Goal: Transaction & Acquisition: Purchase product/service

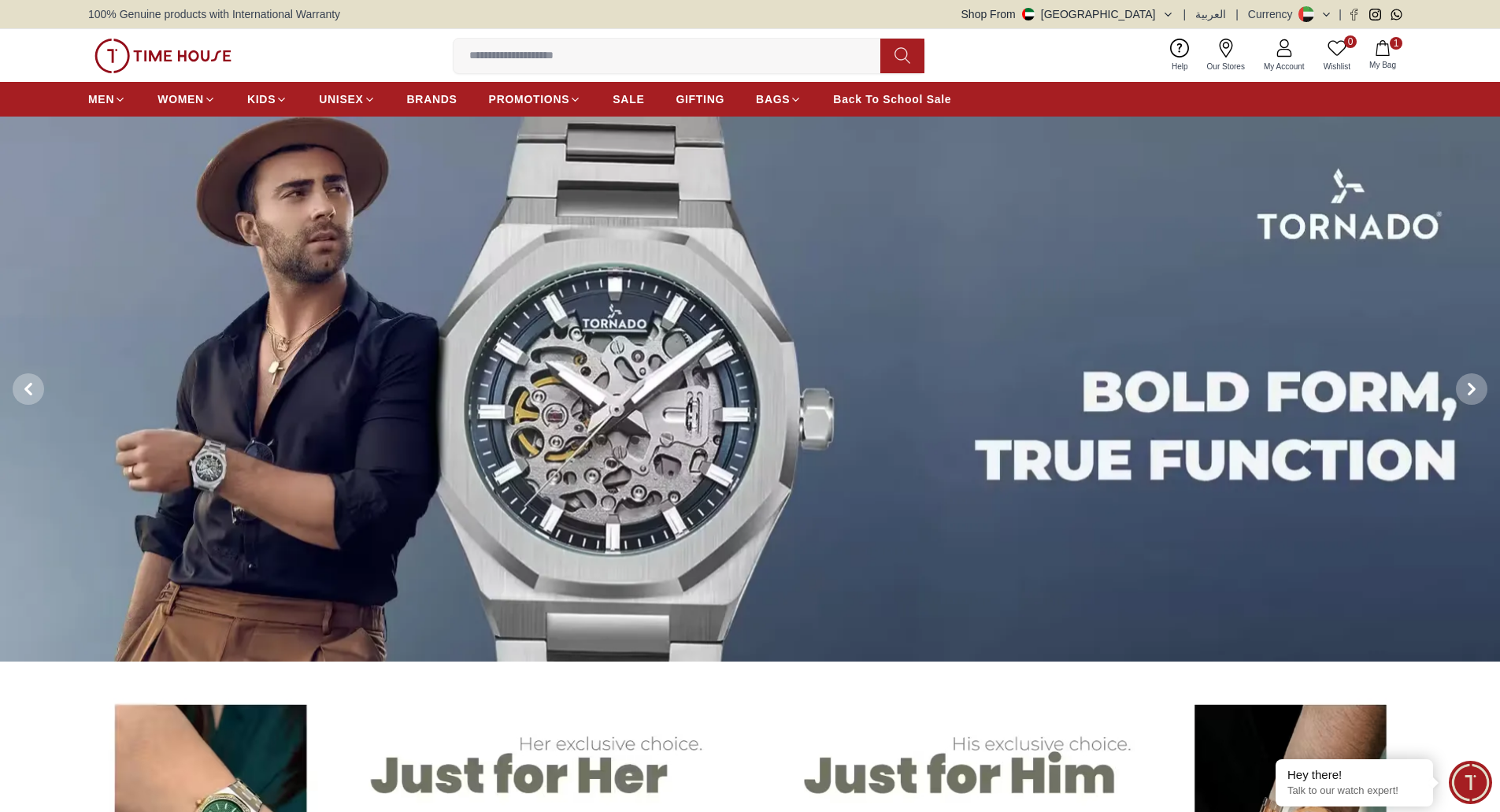
click at [154, 54] on img at bounding box center [163, 56] width 137 height 35
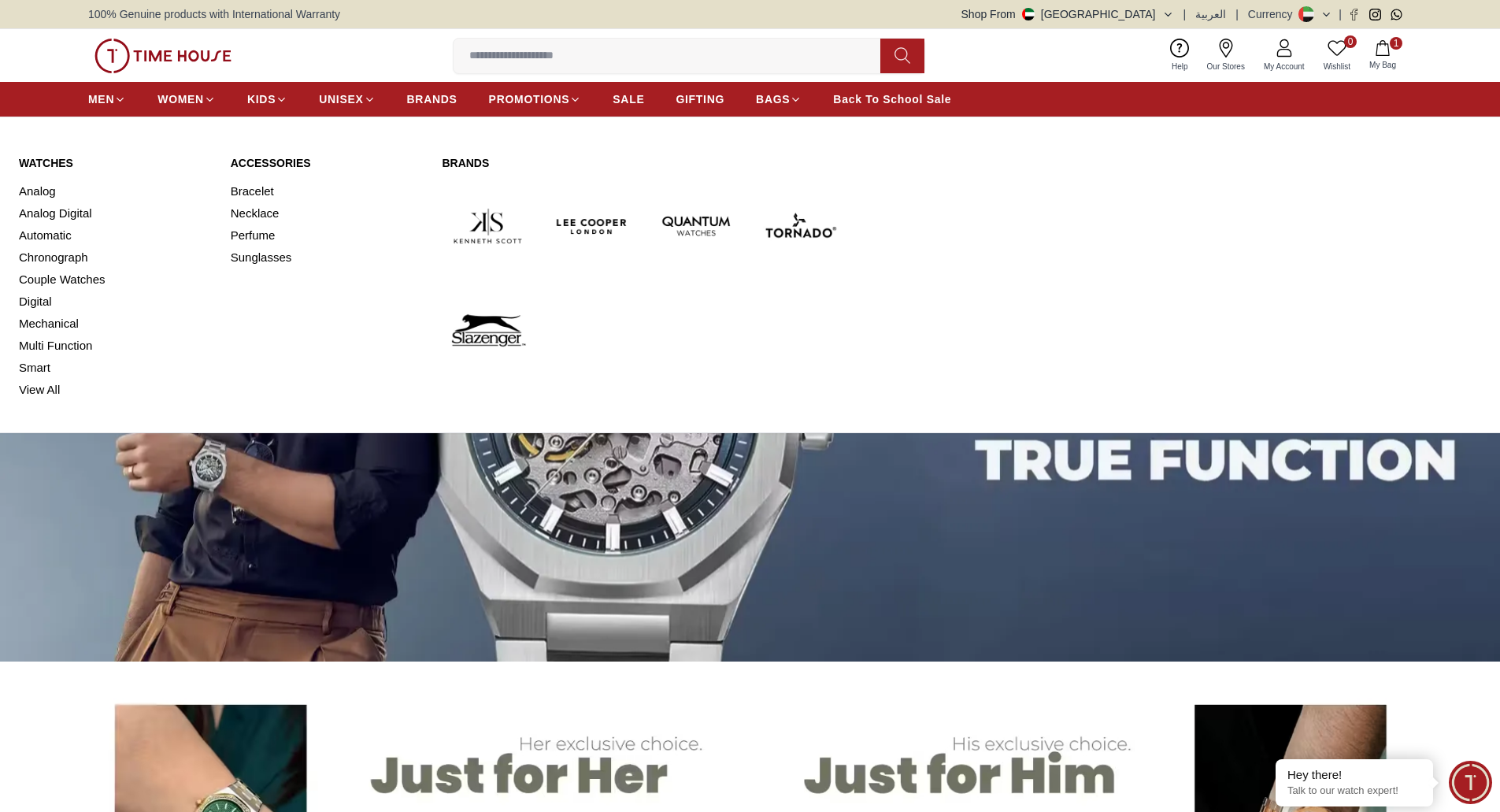
click at [45, 165] on link "Watches" at bounding box center [116, 163] width 193 height 16
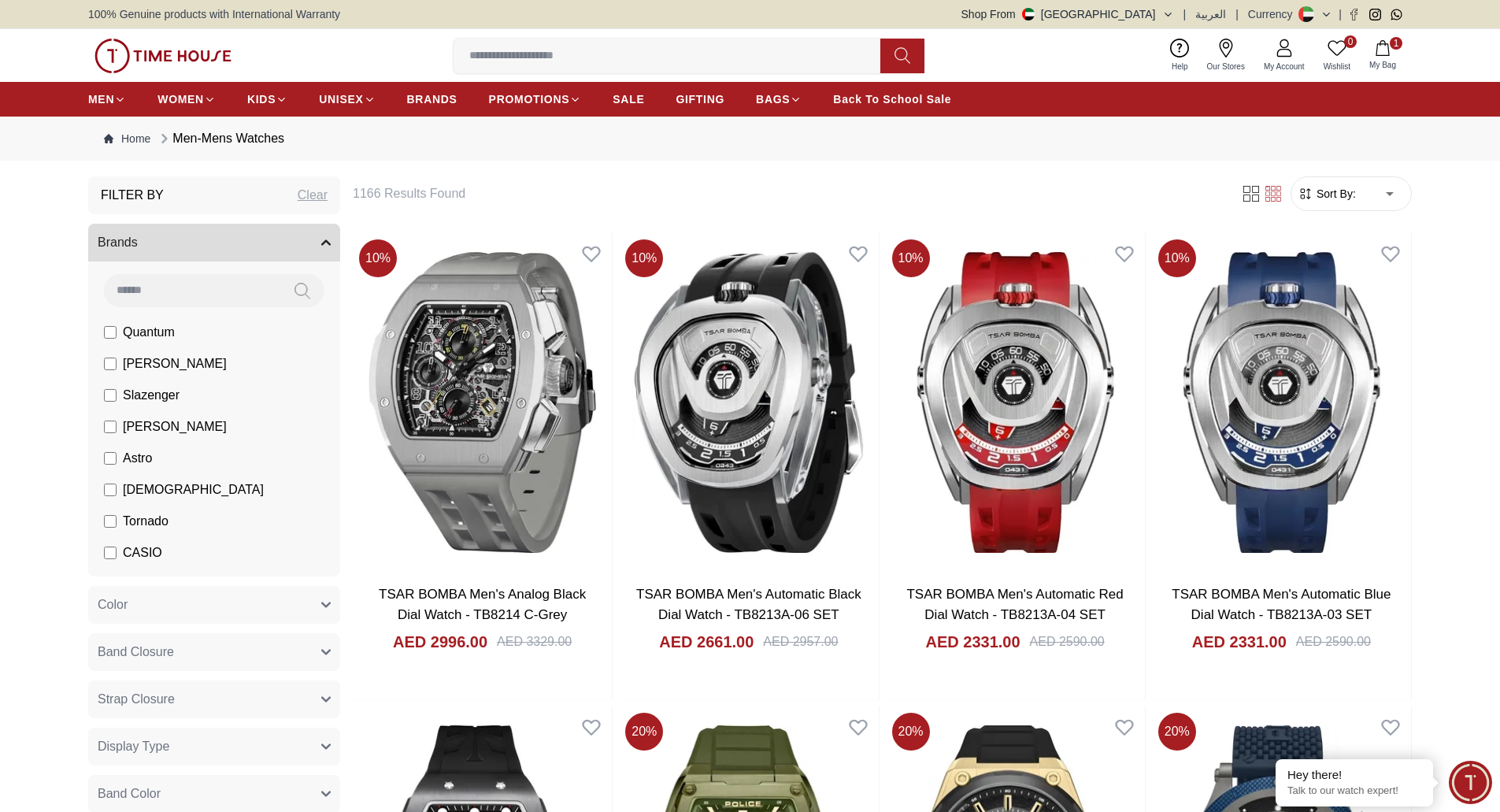
click at [183, 51] on img at bounding box center [163, 56] width 137 height 35
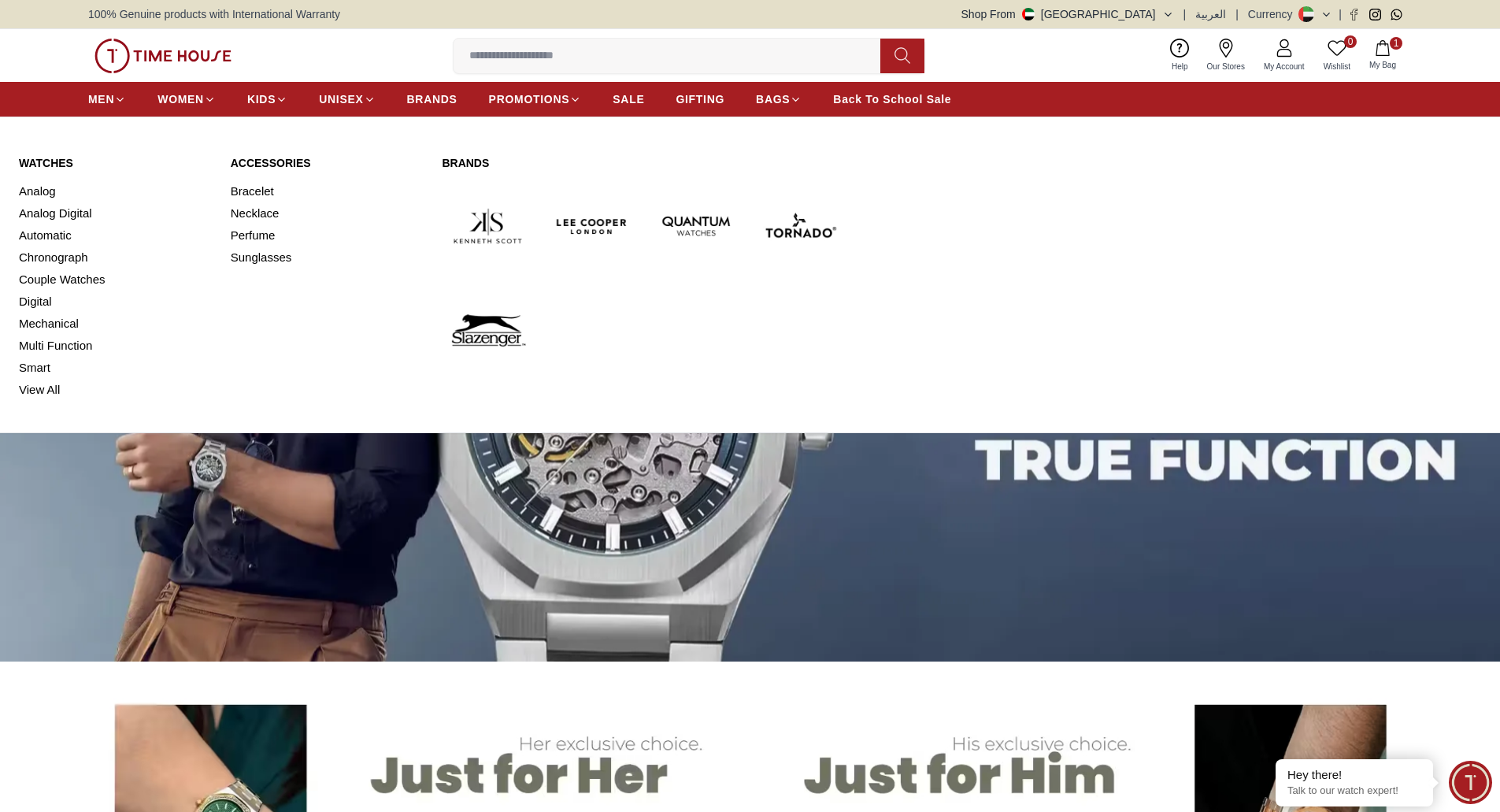
click at [50, 158] on link "Watches" at bounding box center [116, 163] width 193 height 16
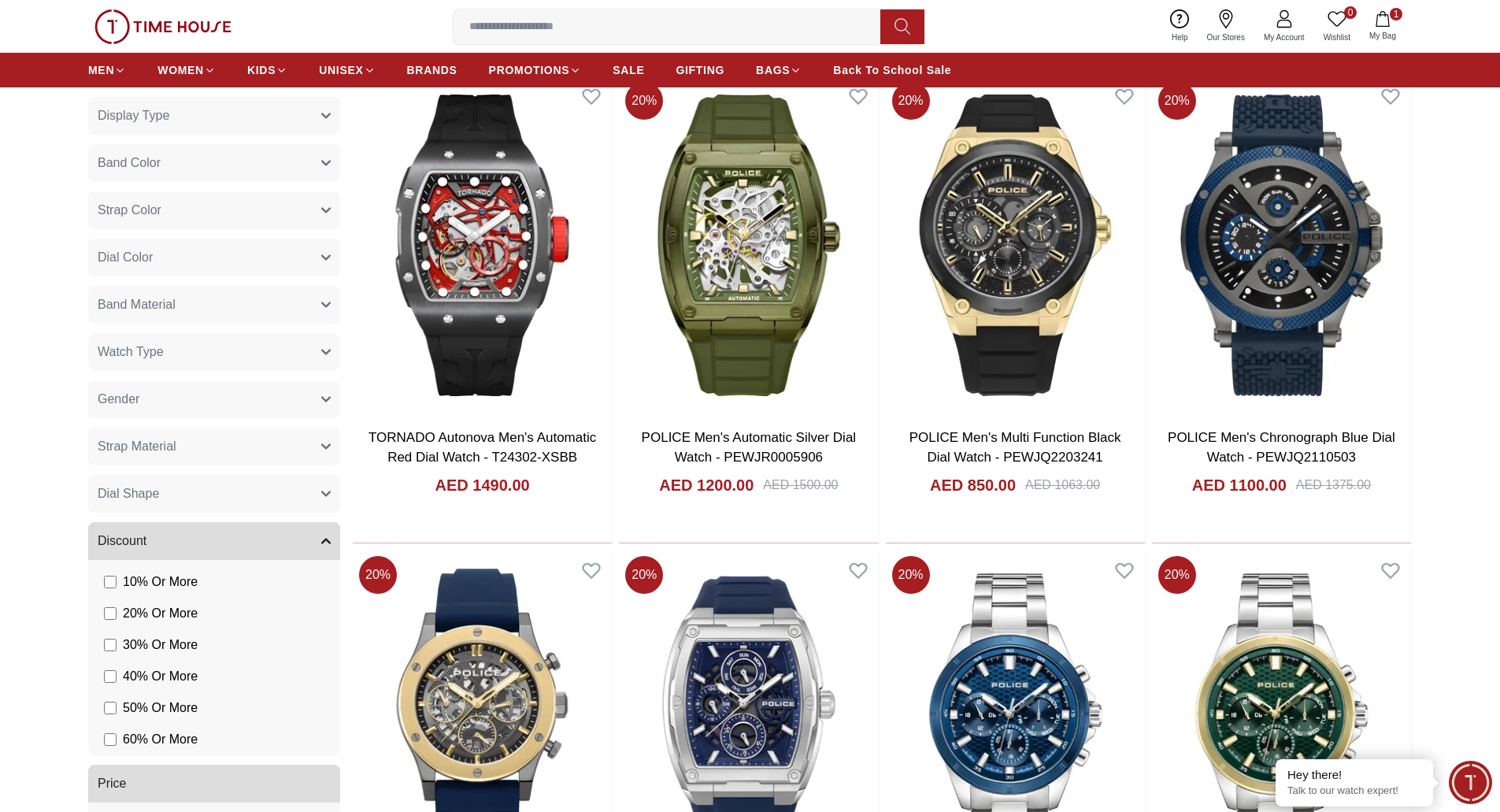
scroll to position [866, 0]
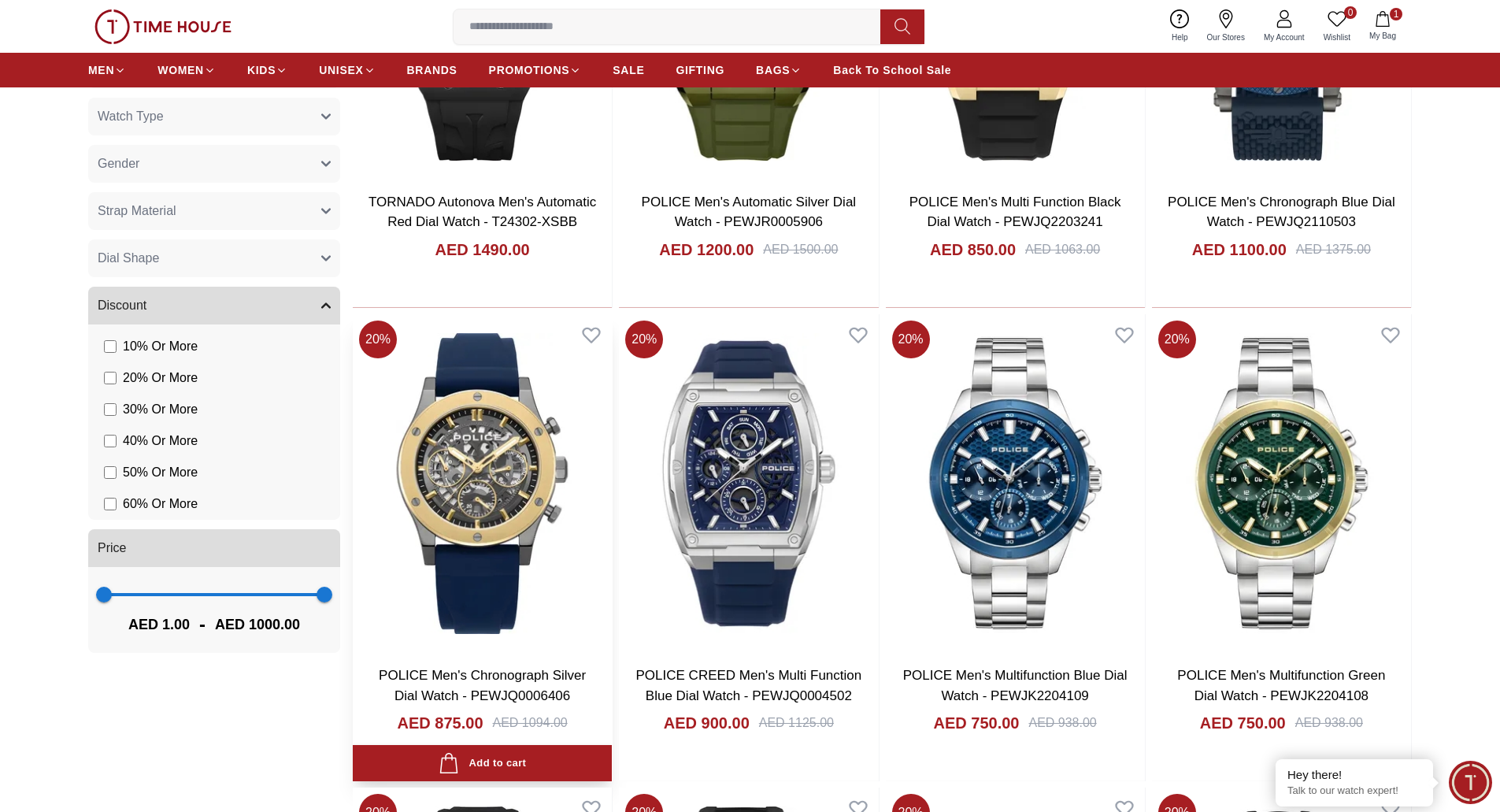
click at [458, 482] on img at bounding box center [482, 484] width 259 height 338
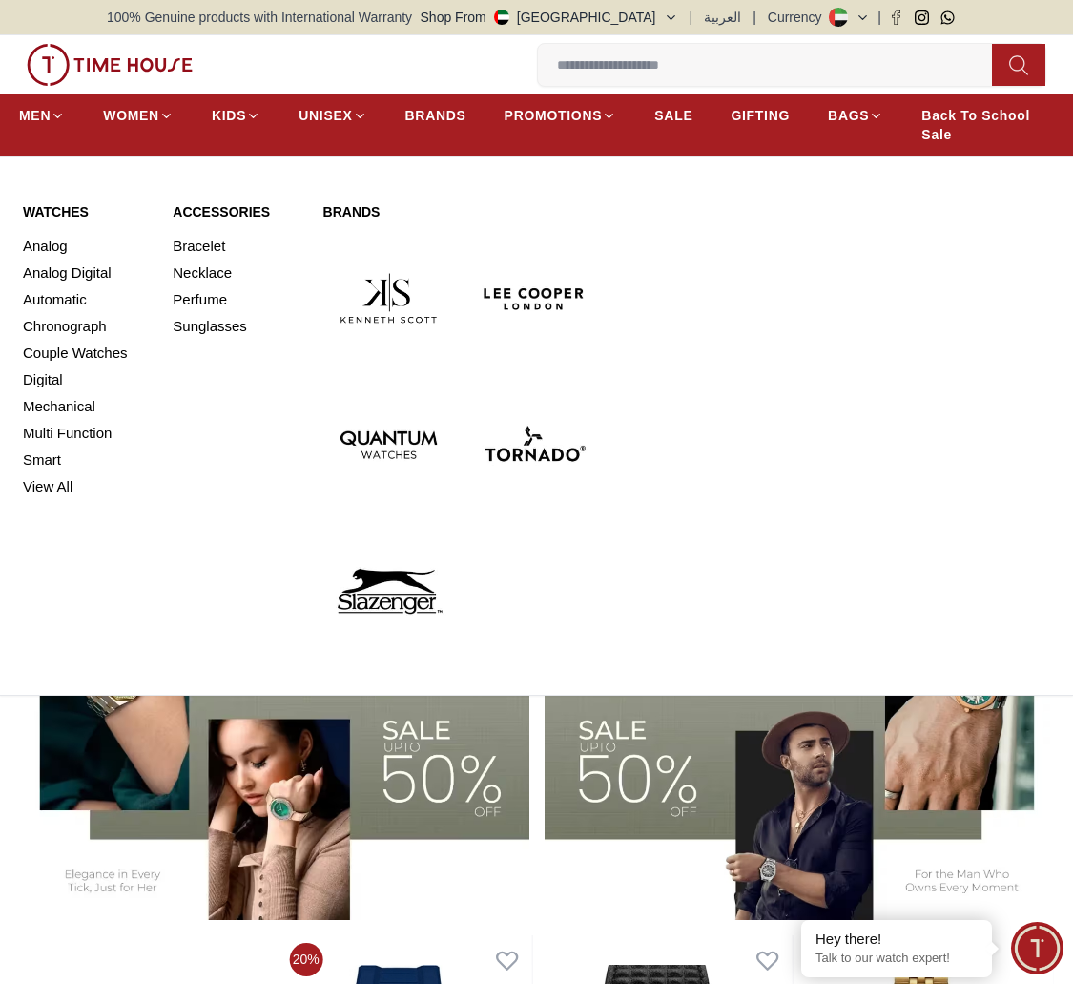
click at [31, 221] on div "Watches Analog Analog Digital Automatic Chronograph Couple Watches Digital Mech…" at bounding box center [86, 429] width 127 height 454
click at [37, 205] on link "Watches" at bounding box center [86, 211] width 127 height 19
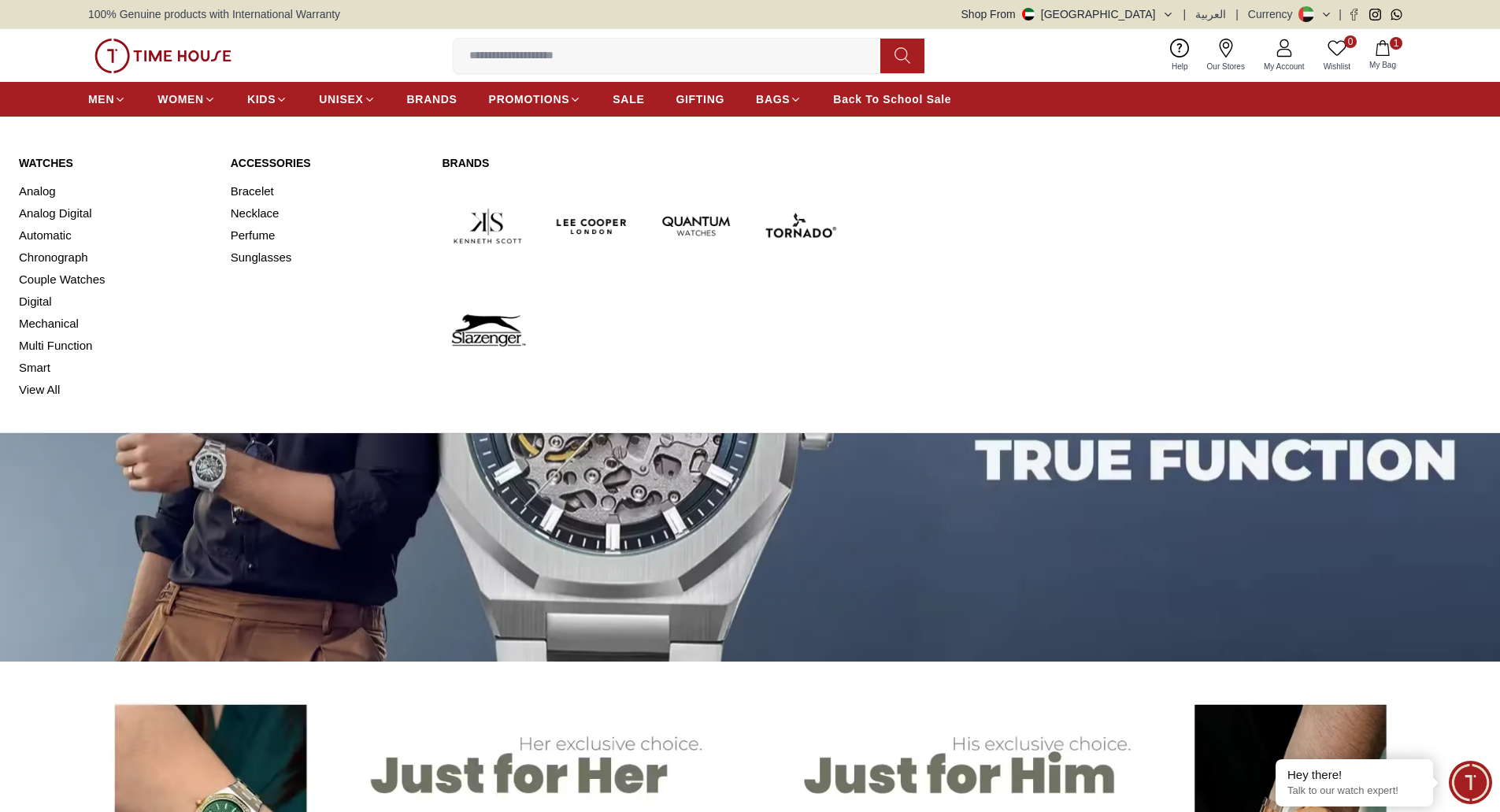
click at [54, 160] on link "Watches" at bounding box center [116, 163] width 193 height 16
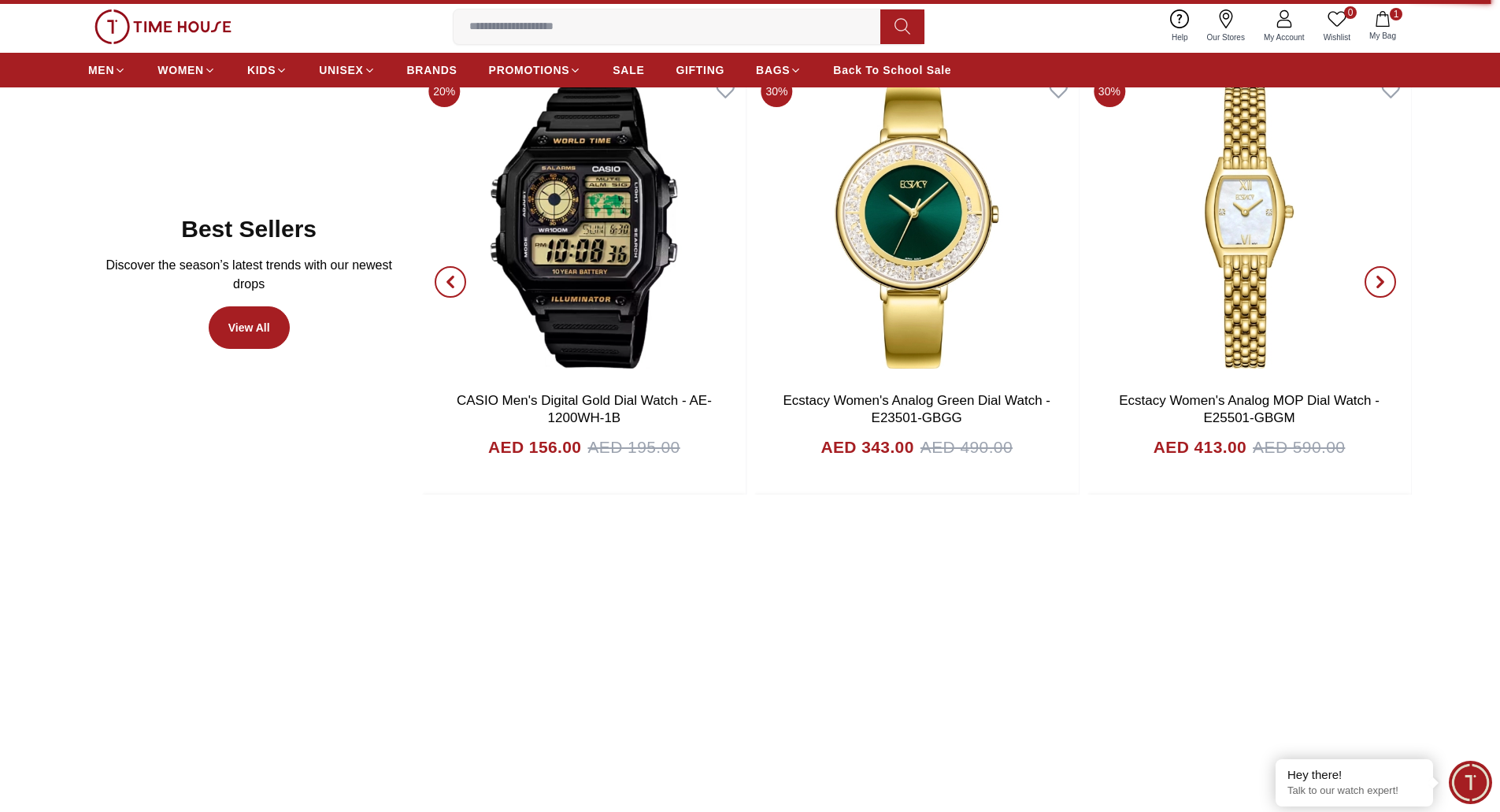
scroll to position [945, 0]
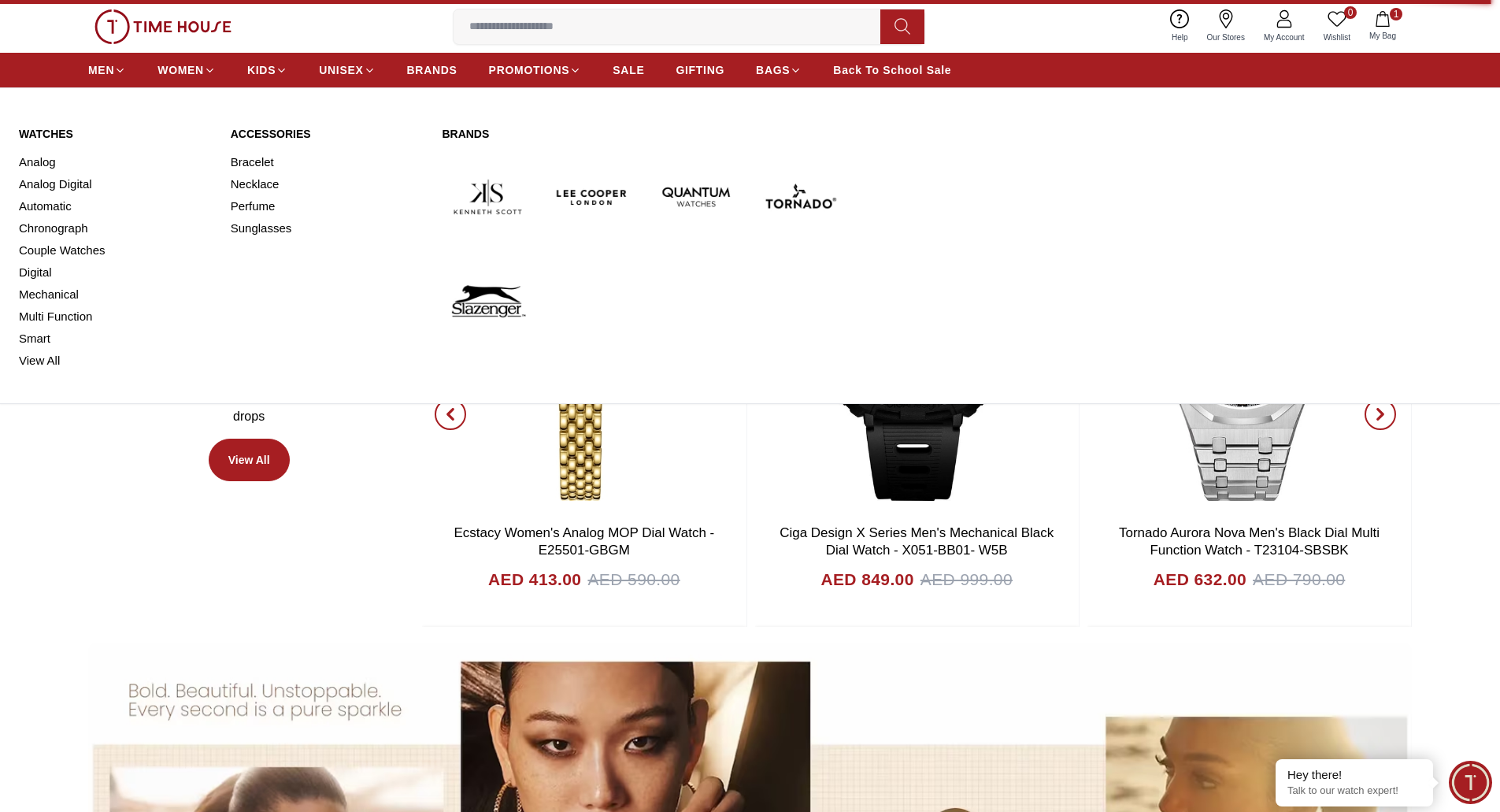
click at [55, 131] on link "Watches" at bounding box center [116, 134] width 193 height 16
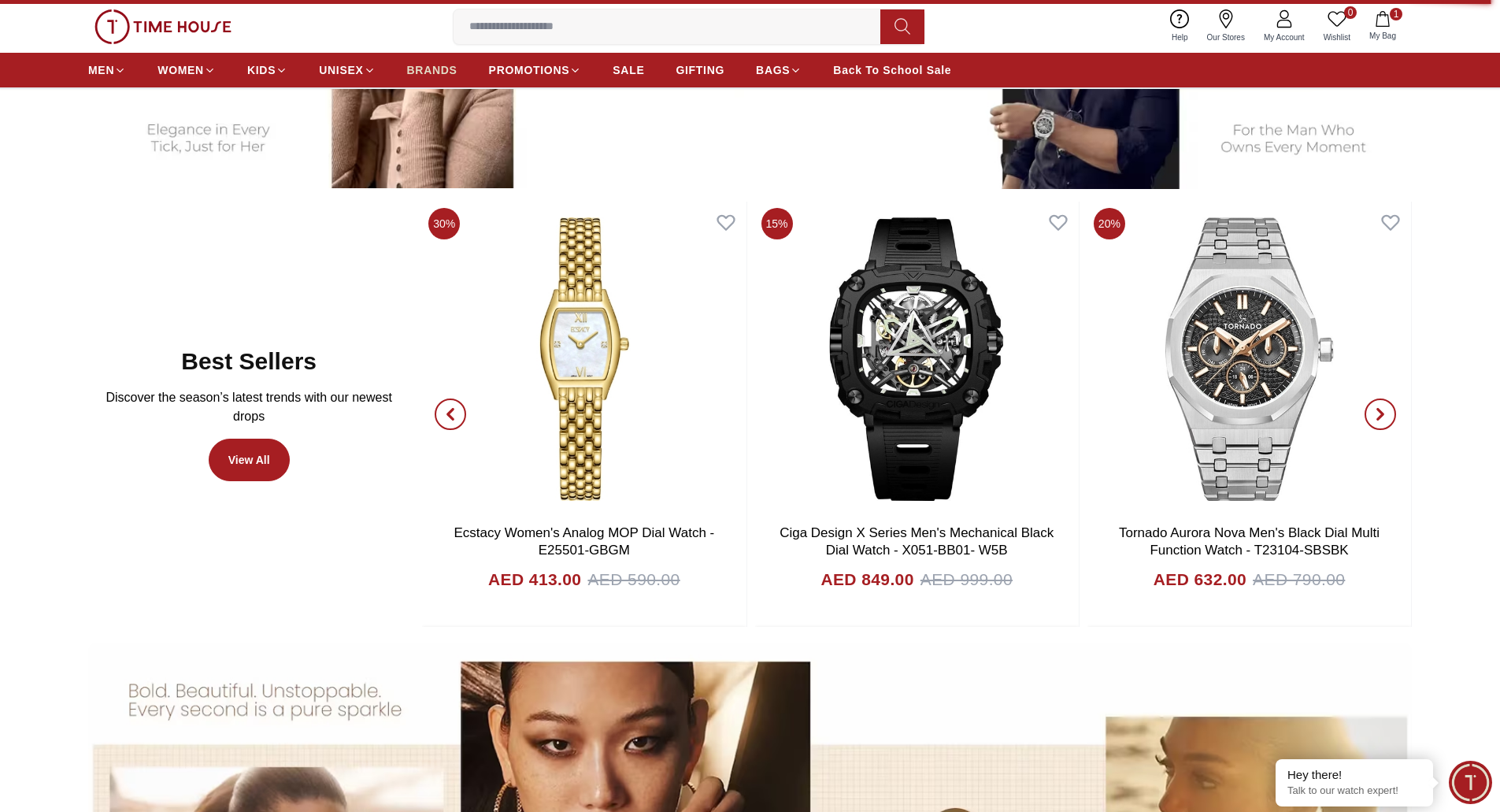
click at [419, 68] on span "BRANDS" at bounding box center [432, 69] width 50 height 16
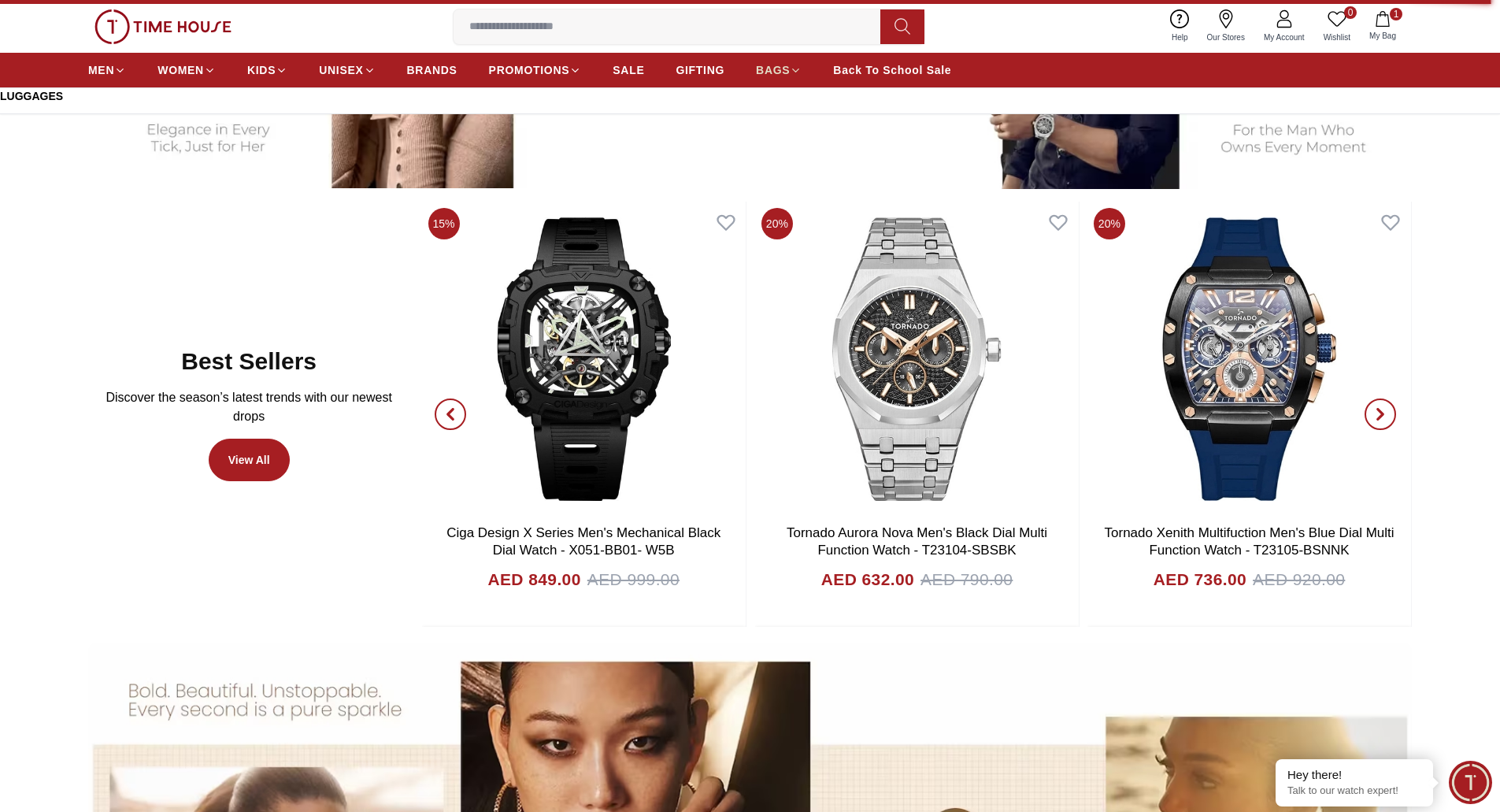
click at [764, 83] on link "BAGS" at bounding box center [778, 70] width 45 height 28
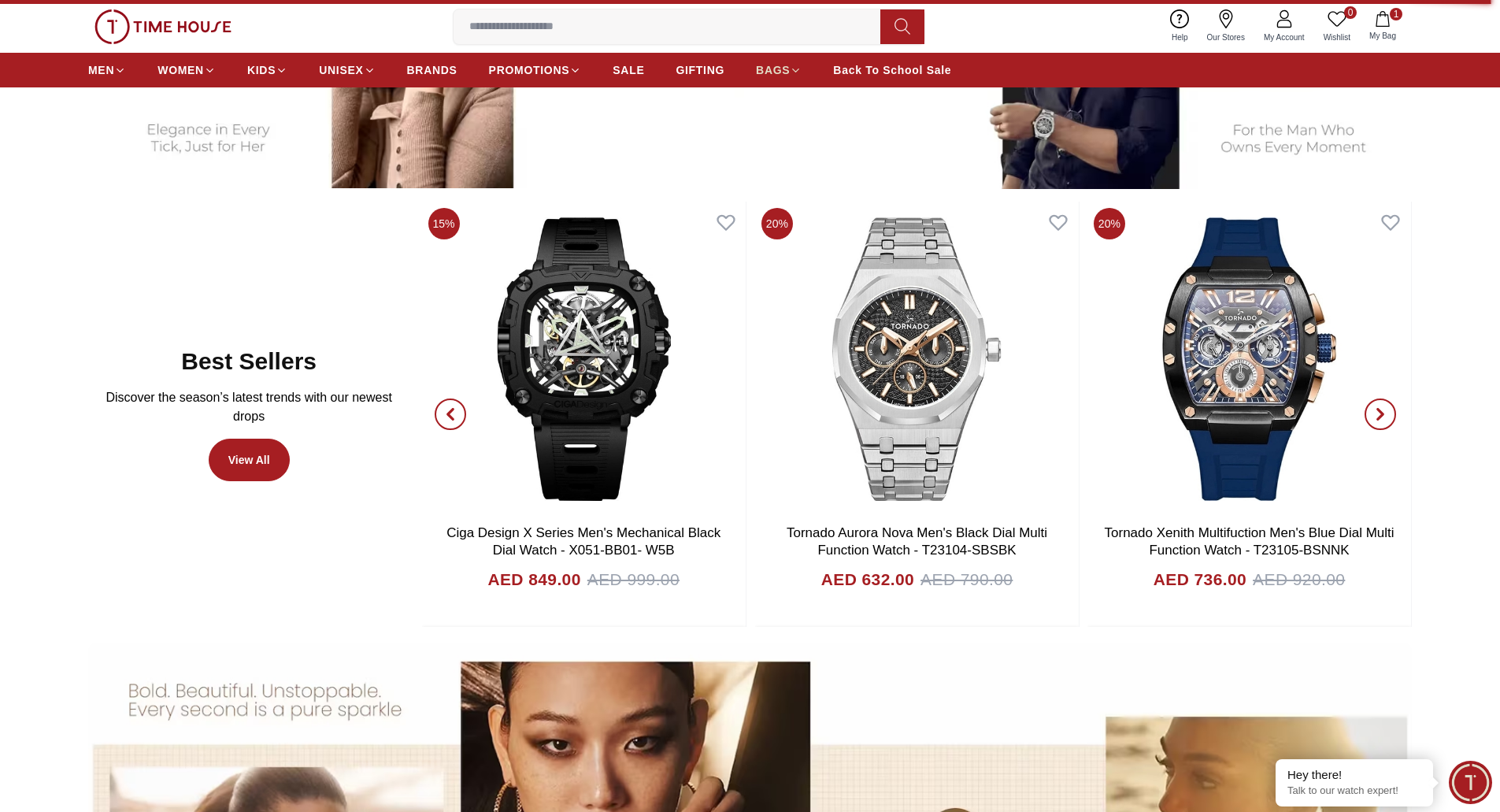
click at [765, 76] on span "BAGS" at bounding box center [773, 69] width 34 height 16
click at [790, 66] on icon at bounding box center [796, 70] width 12 height 12
click at [913, 67] on span "Back To School Sale" at bounding box center [892, 69] width 118 height 16
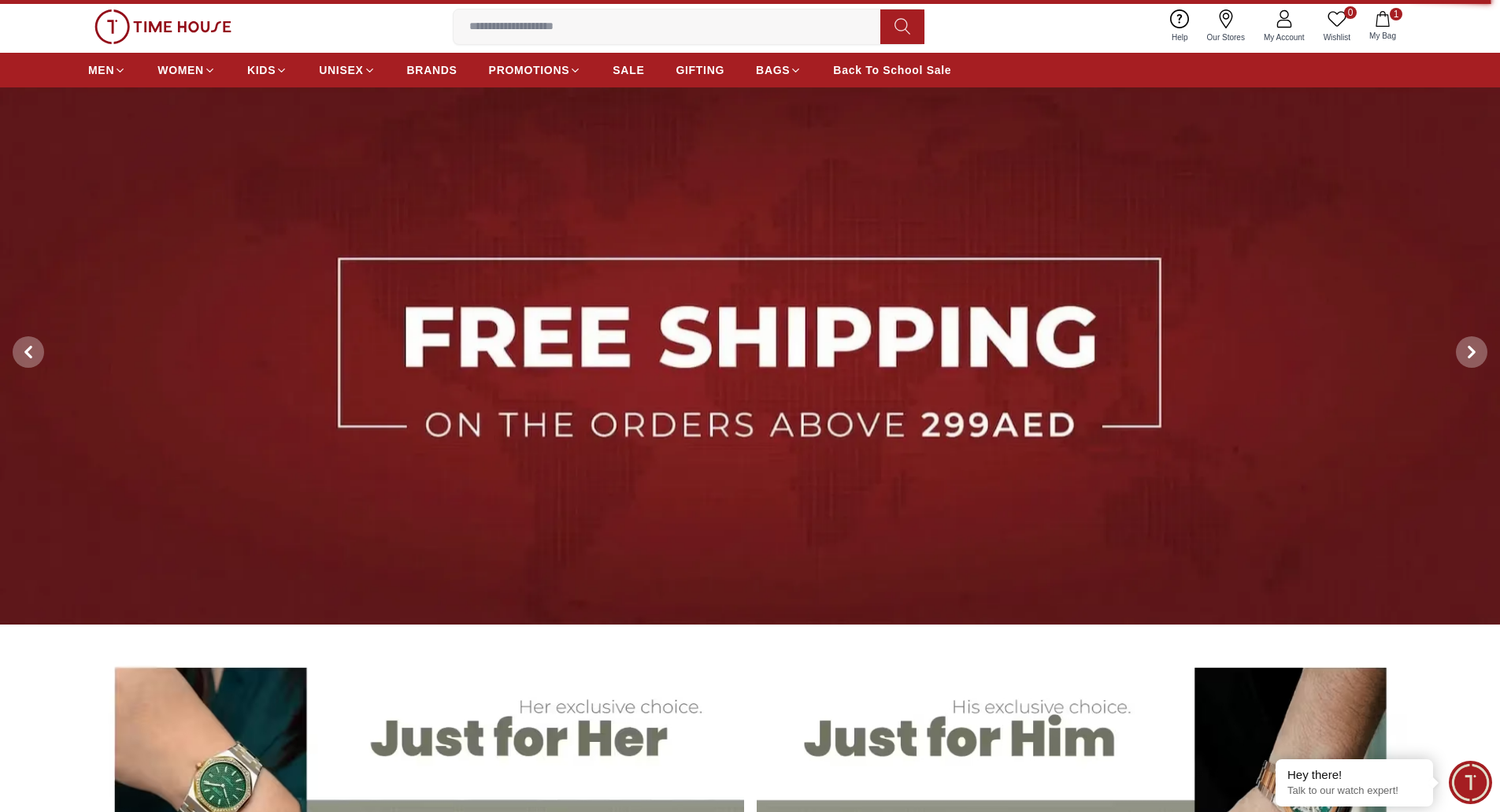
scroll to position [0, 0]
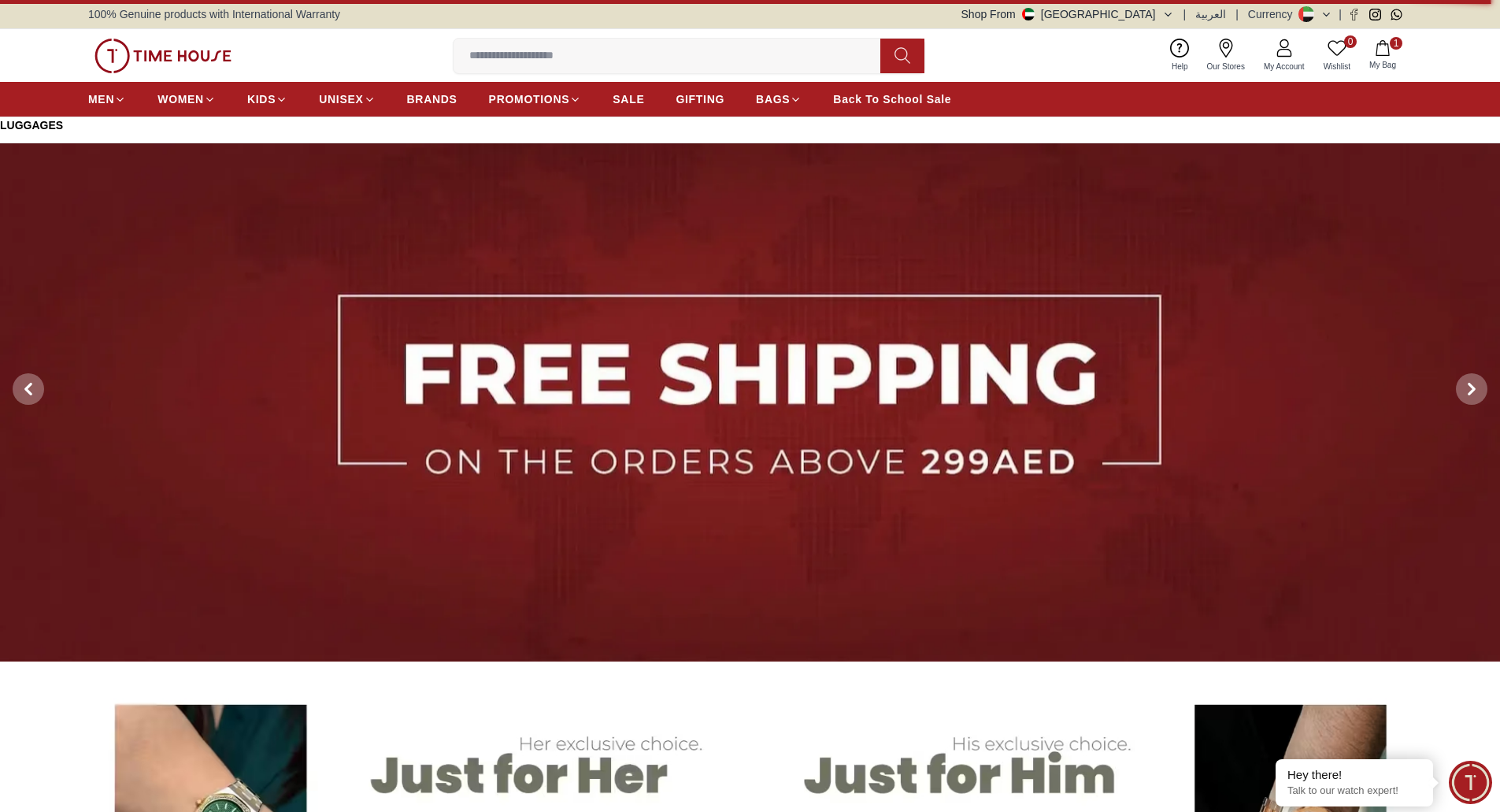
click at [31, 122] on link "Luggages" at bounding box center [99, 125] width 198 height 16
